Goal: Contribute content

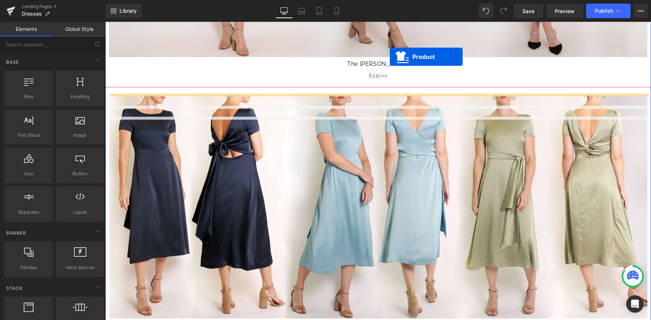
scroll to position [269, 0]
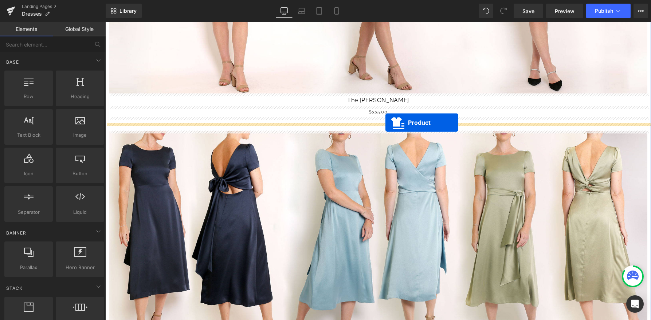
drag, startPoint x: 362, startPoint y: 107, endPoint x: 385, endPoint y: 123, distance: 28.6
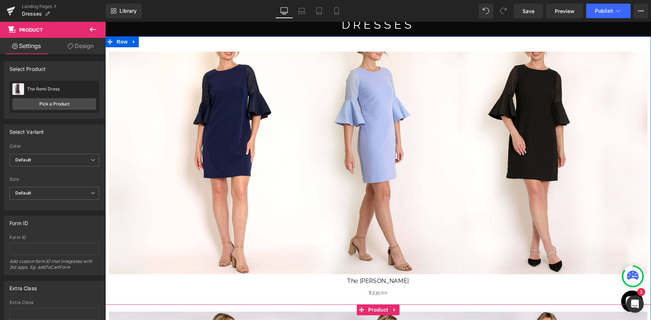
scroll to position [40, 0]
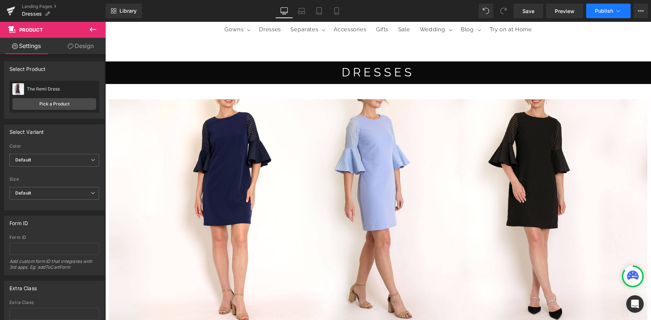
click at [612, 7] on button "Publish" at bounding box center [608, 11] width 44 height 15
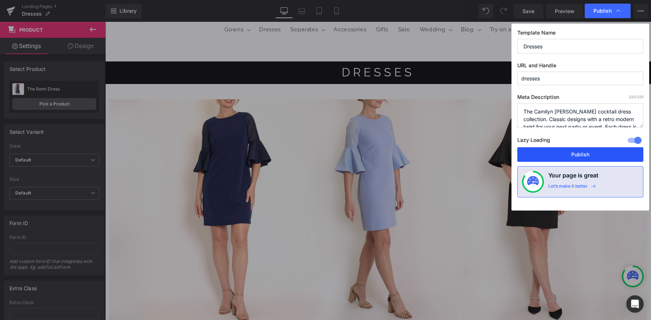
click at [554, 153] on button "Publish" at bounding box center [580, 154] width 126 height 15
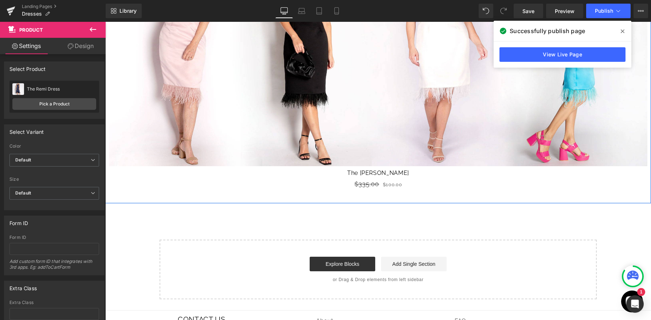
scroll to position [2178, 0]
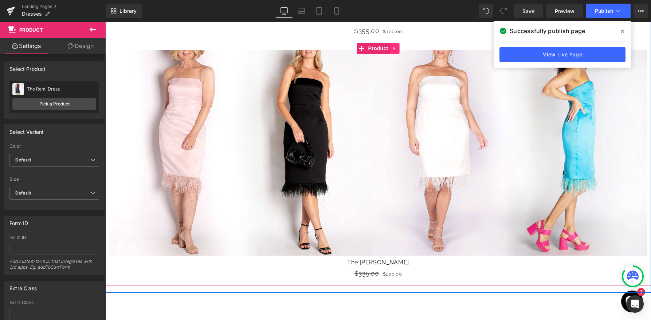
click at [397, 51] on link at bounding box center [394, 48] width 9 height 11
click at [404, 49] on link at bounding box center [408, 48] width 9 height 11
click at [395, 48] on icon at bounding box center [394, 48] width 5 height 5
click at [401, 49] on icon at bounding box center [399, 48] width 5 height 5
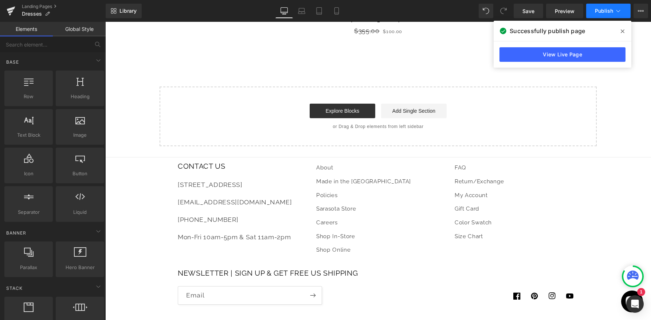
click at [618, 7] on button "Publish" at bounding box center [608, 11] width 44 height 15
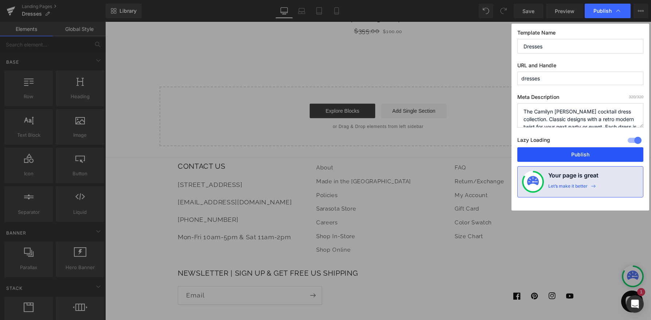
click at [564, 157] on button "Publish" at bounding box center [580, 154] width 126 height 15
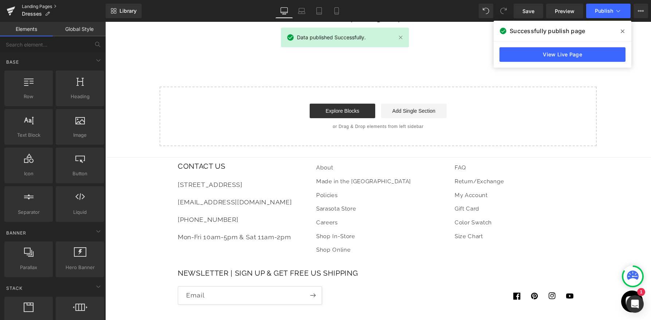
click at [41, 6] on link "Landing Pages" at bounding box center [64, 7] width 84 height 6
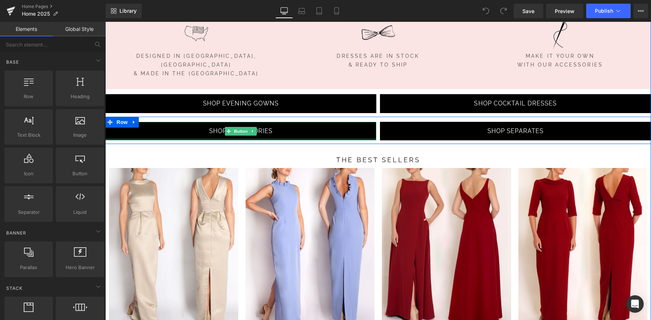
scroll to position [708, 0]
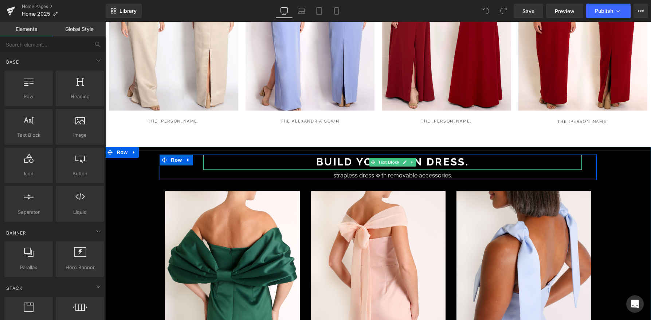
click at [347, 155] on p "Build your own dress." at bounding box center [392, 162] width 378 height 15
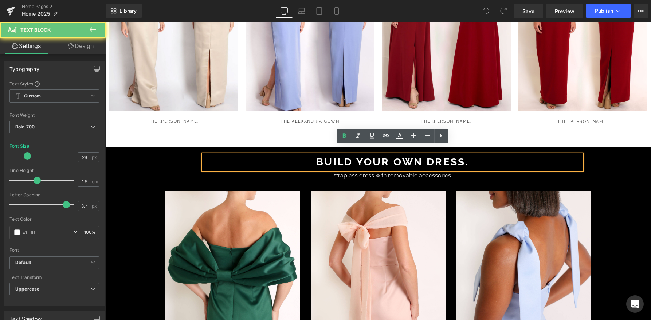
click at [347, 155] on p "Build your own dress." at bounding box center [392, 162] width 378 height 15
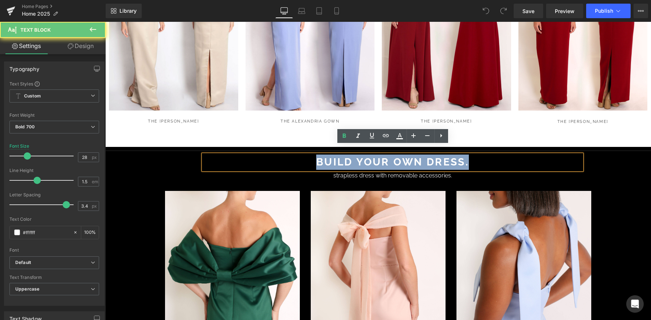
click at [347, 155] on p "Build your own dress." at bounding box center [392, 162] width 378 height 15
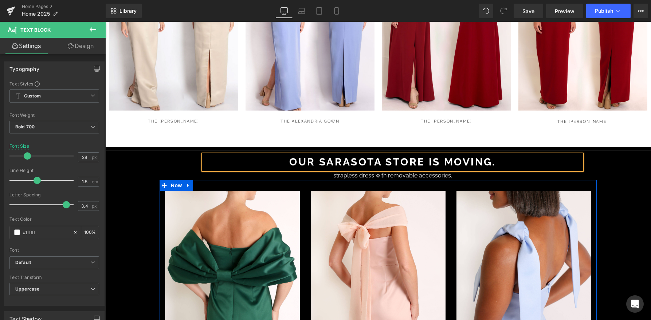
click at [361, 170] on div "strapless dress with removable accessories." at bounding box center [392, 175] width 378 height 10
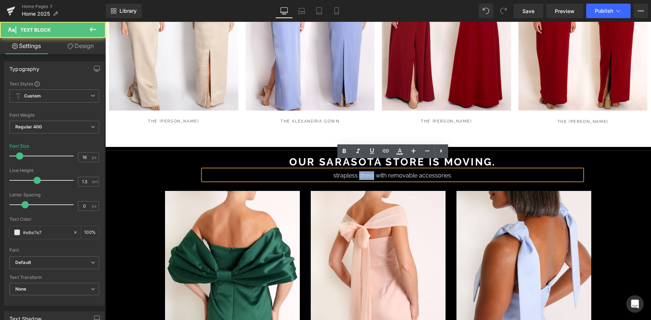
click at [361, 170] on div "strapless dress with removable accessories." at bounding box center [392, 175] width 378 height 10
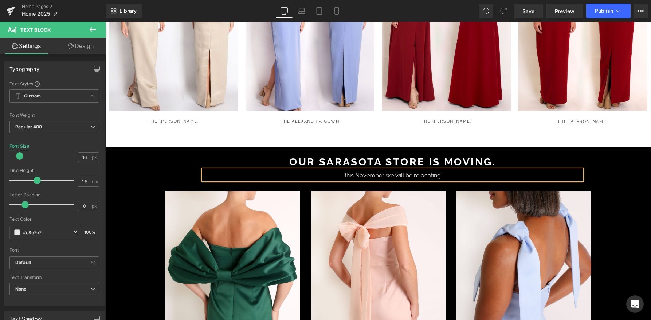
click at [345, 170] on div "this November we will be relocating" at bounding box center [392, 175] width 378 height 10
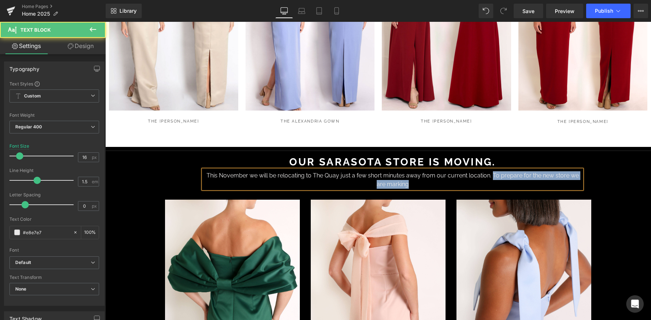
drag, startPoint x: 482, startPoint y: 176, endPoint x: 487, endPoint y: 166, distance: 11.1
click at [487, 170] on div "This November we will be relocating to The Quay just a few short minutes away f…" at bounding box center [392, 179] width 378 height 19
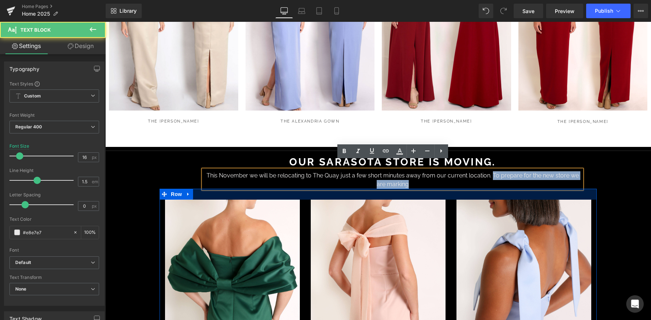
drag, startPoint x: 487, startPoint y: 166, endPoint x: 487, endPoint y: 183, distance: 17.1
click at [487, 183] on div "Separator Our Sarasota store is moving. Text Block This November we will be rel…" at bounding box center [377, 276] width 545 height 259
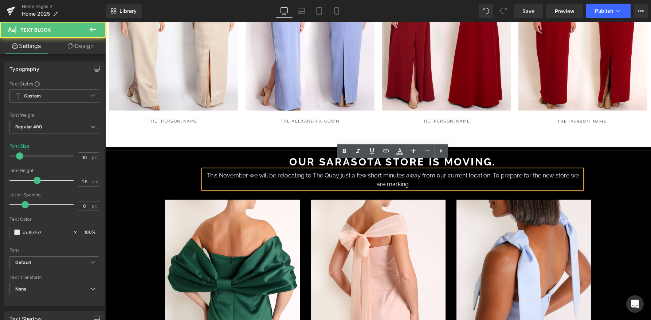
click at [488, 174] on div "This November we will be relocating to The Quay just a few short minutes away f…" at bounding box center [392, 179] width 378 height 19
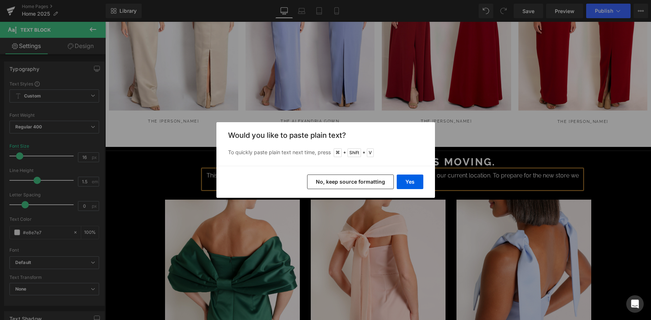
click at [376, 183] on button "No, keep source formatting" at bounding box center [350, 182] width 87 height 15
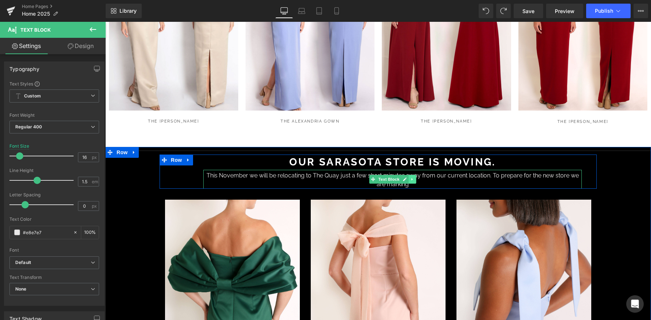
click at [412, 175] on link at bounding box center [412, 179] width 8 height 9
click at [440, 175] on div "This November we will be relocating to The Quay just a few short minutes away f…" at bounding box center [392, 179] width 378 height 19
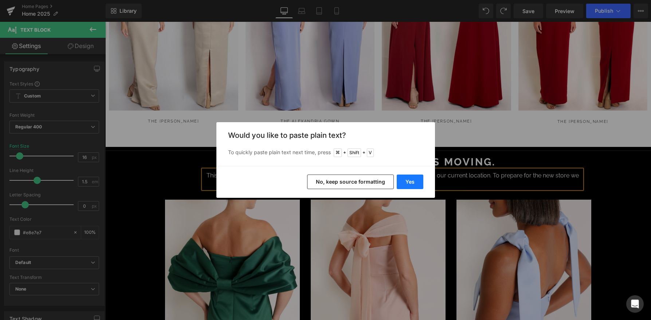
click at [414, 186] on button "Yes" at bounding box center [410, 182] width 27 height 15
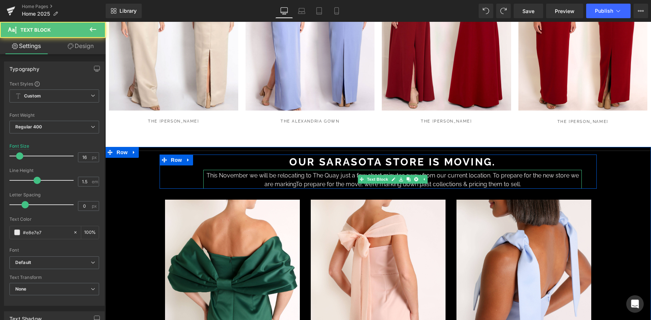
click at [358, 176] on div "This November we will be relocating to The Quay just a few short minutes away f…" at bounding box center [392, 179] width 378 height 19
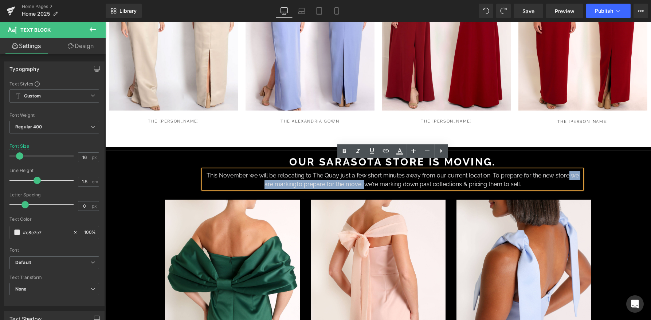
click at [562, 170] on div "This November we will be relocating to The Quay just a few short minutes away f…" at bounding box center [392, 179] width 378 height 19
drag, startPoint x: 564, startPoint y: 167, endPoint x: 358, endPoint y: 176, distance: 206.3
click at [358, 176] on div "This November we will be relocating to The Quay just a few short minutes away f…" at bounding box center [392, 179] width 378 height 19
drag, startPoint x: 358, startPoint y: 176, endPoint x: 269, endPoint y: 176, distance: 88.5
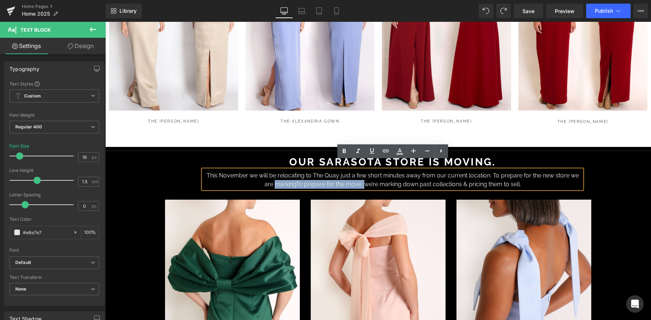
click at [269, 176] on div "This November we will be relocating to The Quay just a few short minutes away f…" at bounding box center [392, 179] width 378 height 19
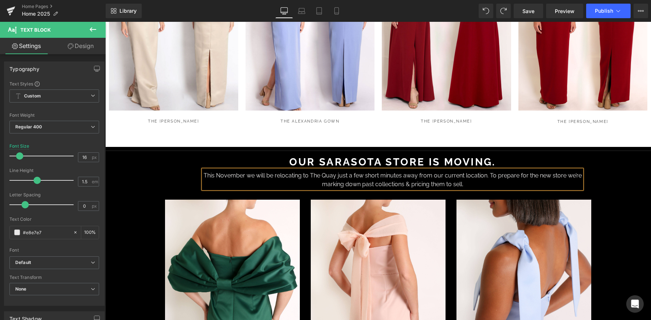
click at [489, 170] on div "This November we will be relocating to The Quay just a few short minutes away f…" at bounding box center [392, 179] width 378 height 19
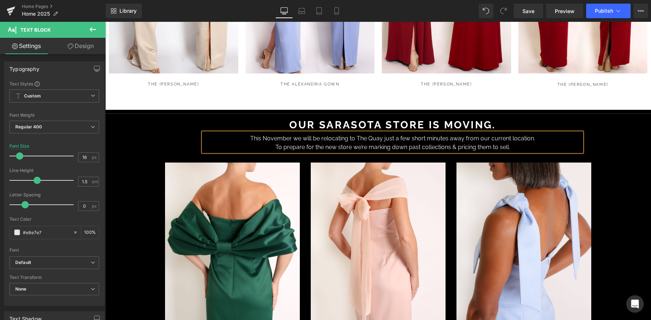
scroll to position [746, 0]
